Goal: Transaction & Acquisition: Purchase product/service

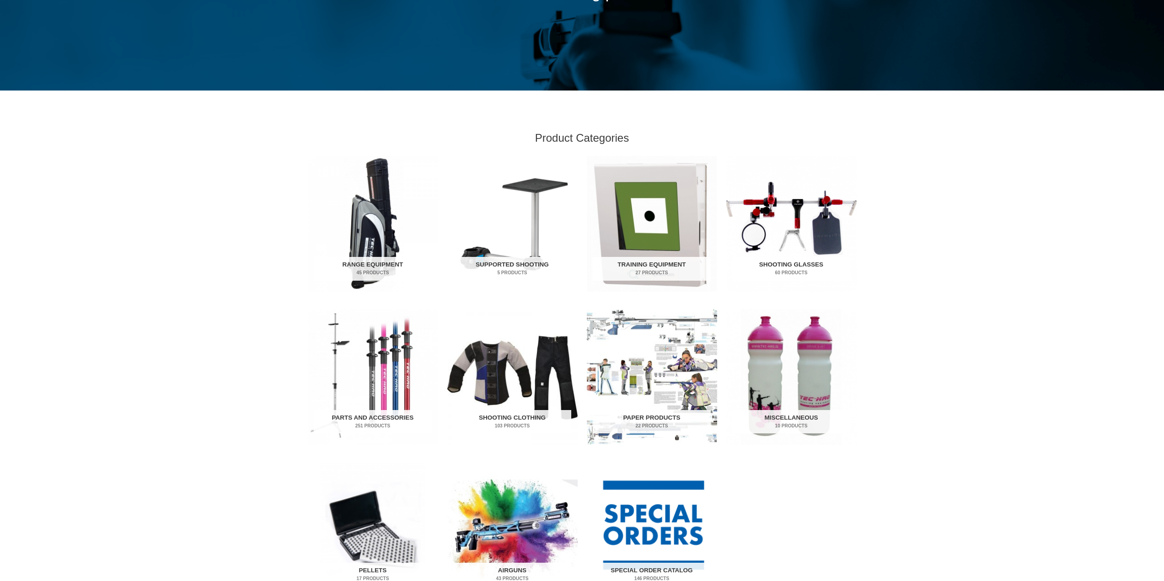
scroll to position [183, 0]
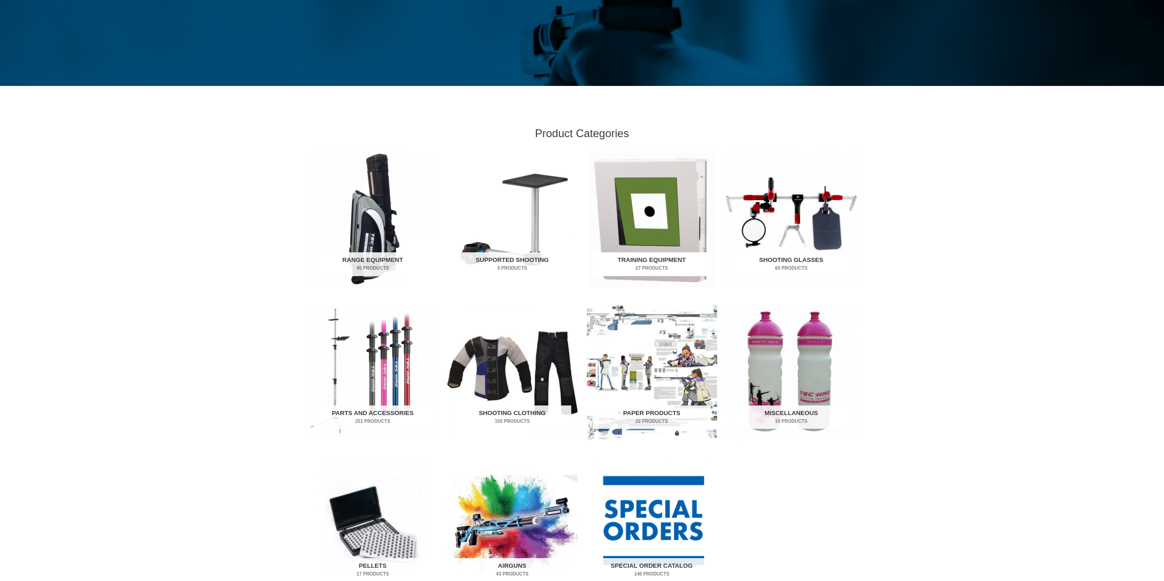
click at [666, 263] on h2 "Training Equipment 27 Products" at bounding box center [652, 264] width 118 height 24
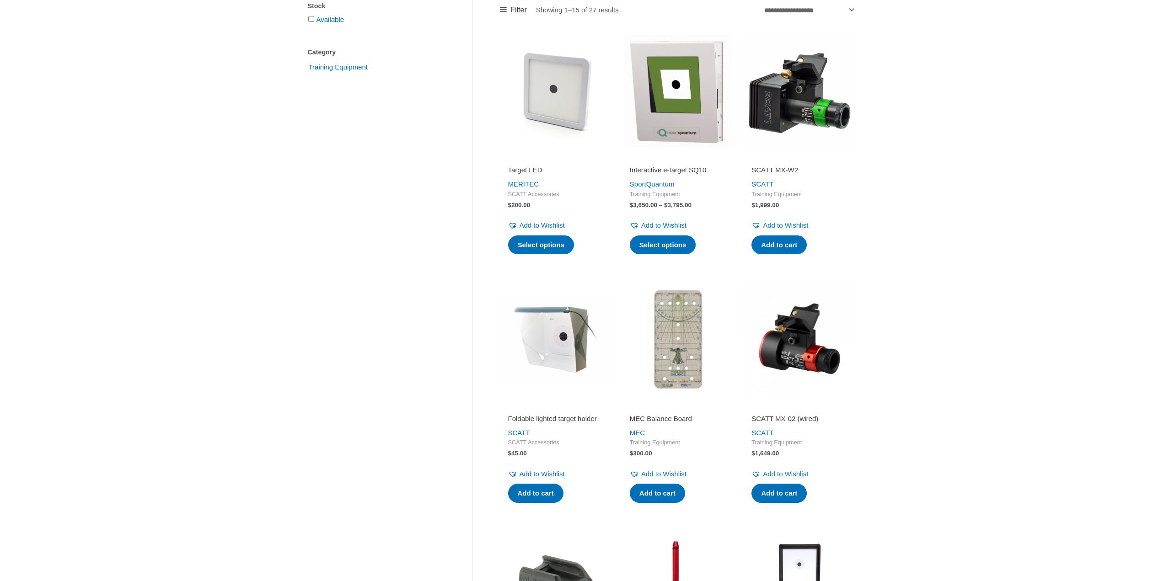
scroll to position [229, 0]
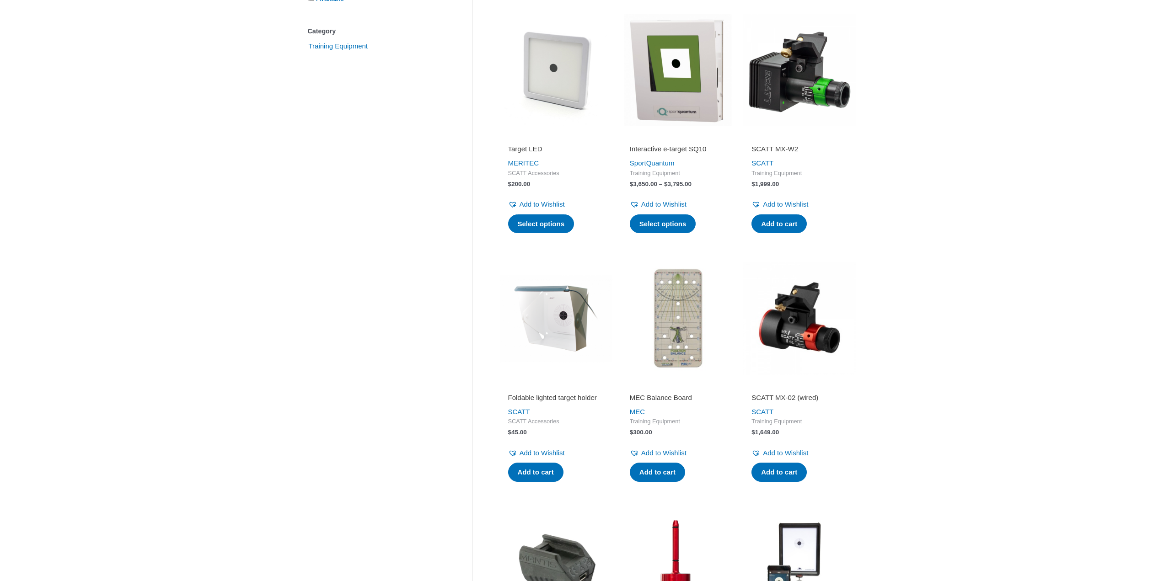
click at [655, 113] on img at bounding box center [678, 70] width 113 height 113
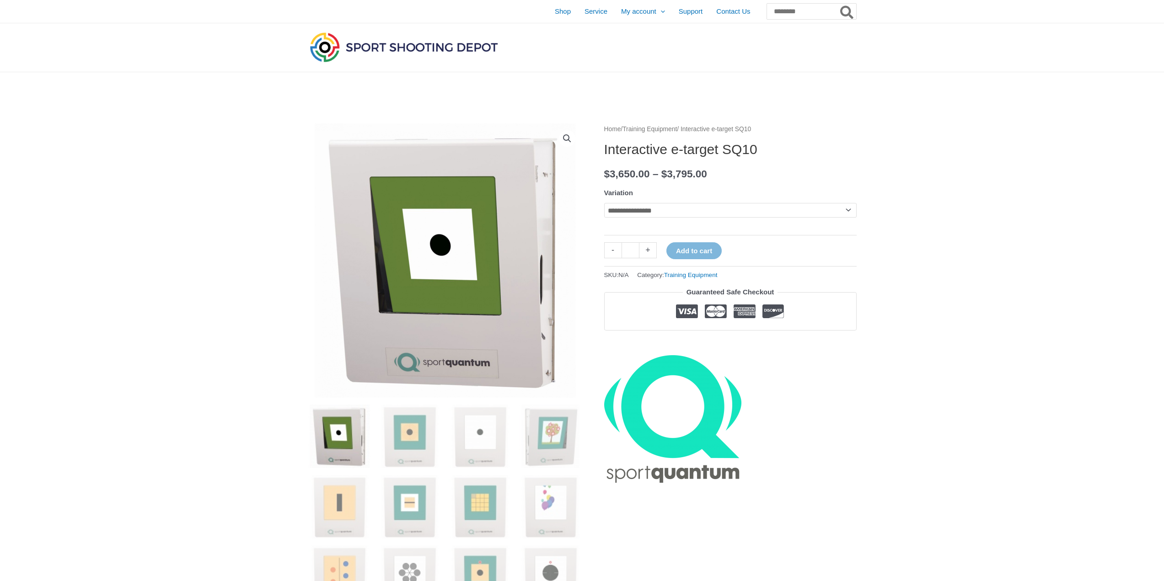
drag, startPoint x: 508, startPoint y: 49, endPoint x: 414, endPoint y: 48, distance: 94.2
click at [414, 48] on div at bounding box center [493, 47] width 370 height 48
